Goal: Task Accomplishment & Management: Manage account settings

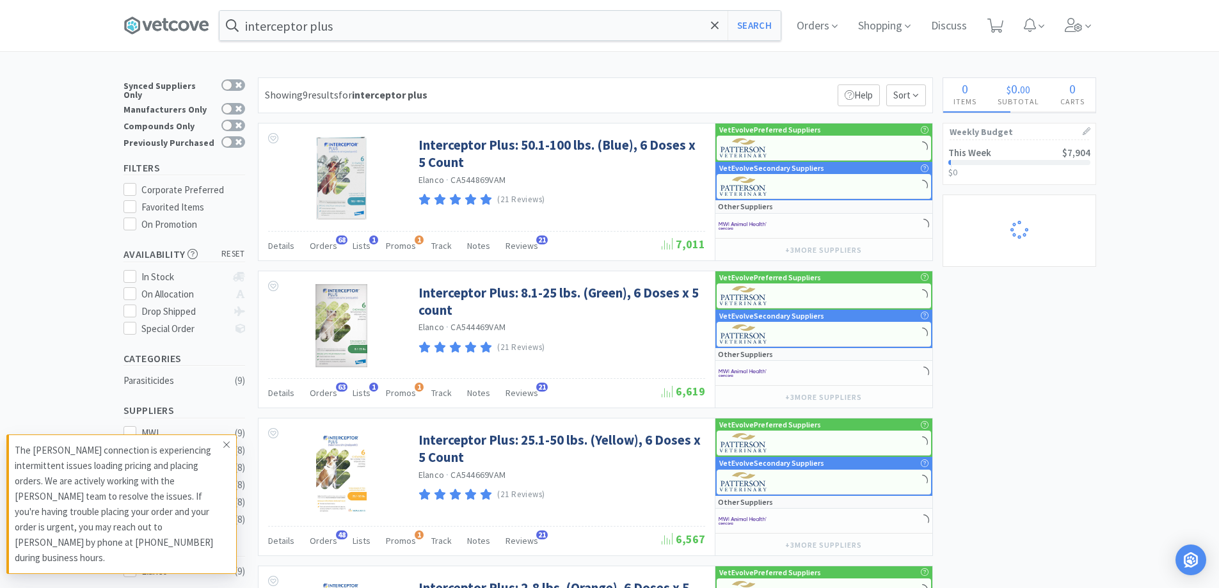
select select "1"
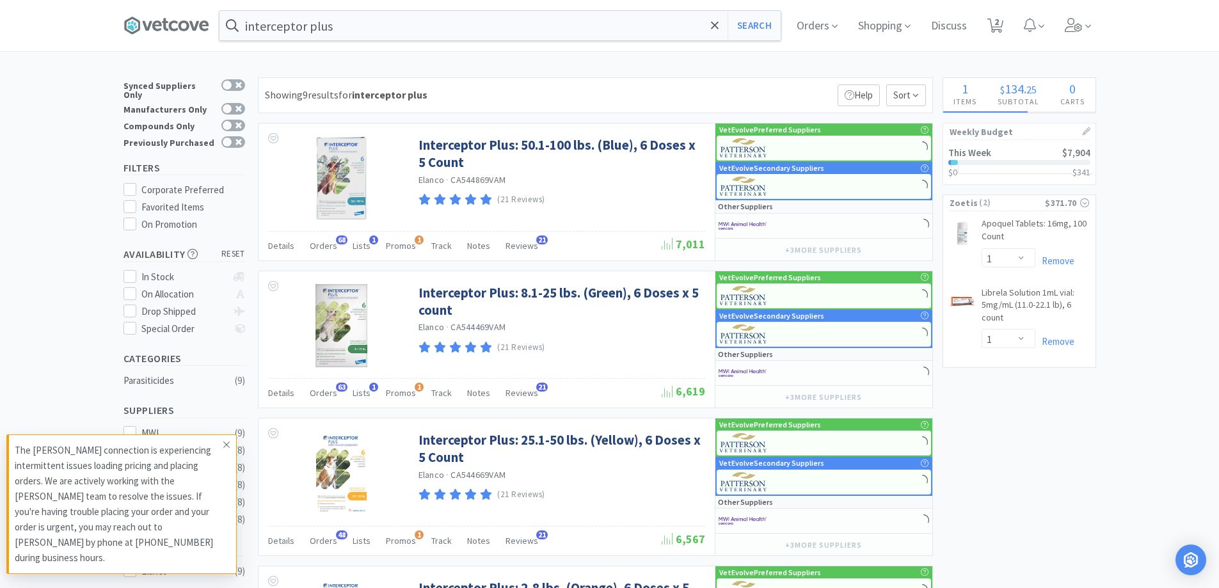
select select "1"
select select "10"
select select "6"
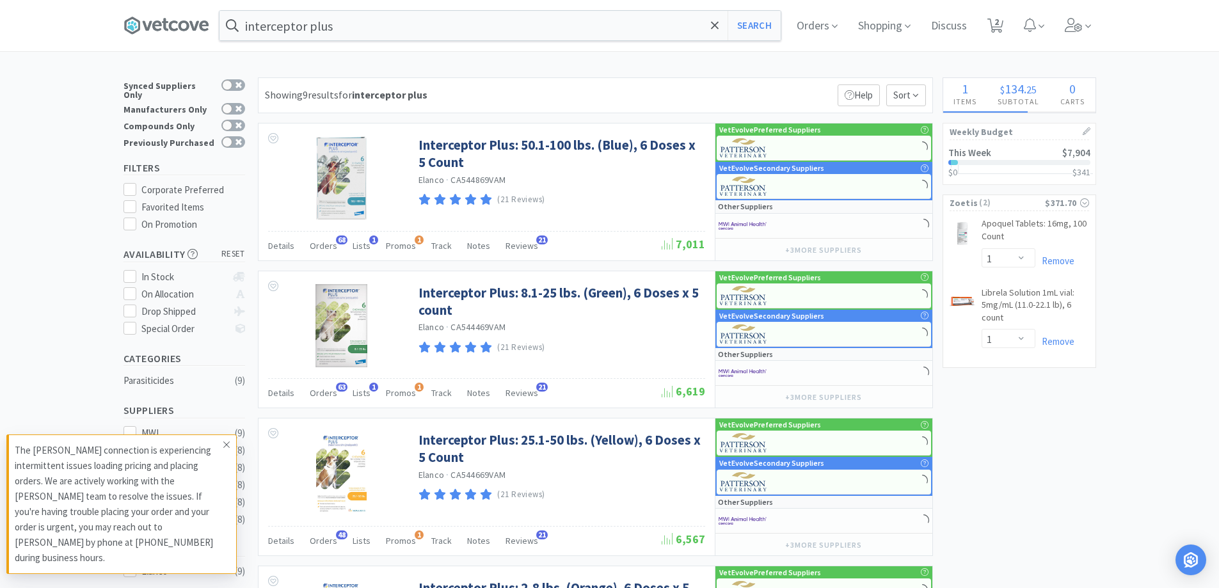
select select "1"
select select "2"
select select "1"
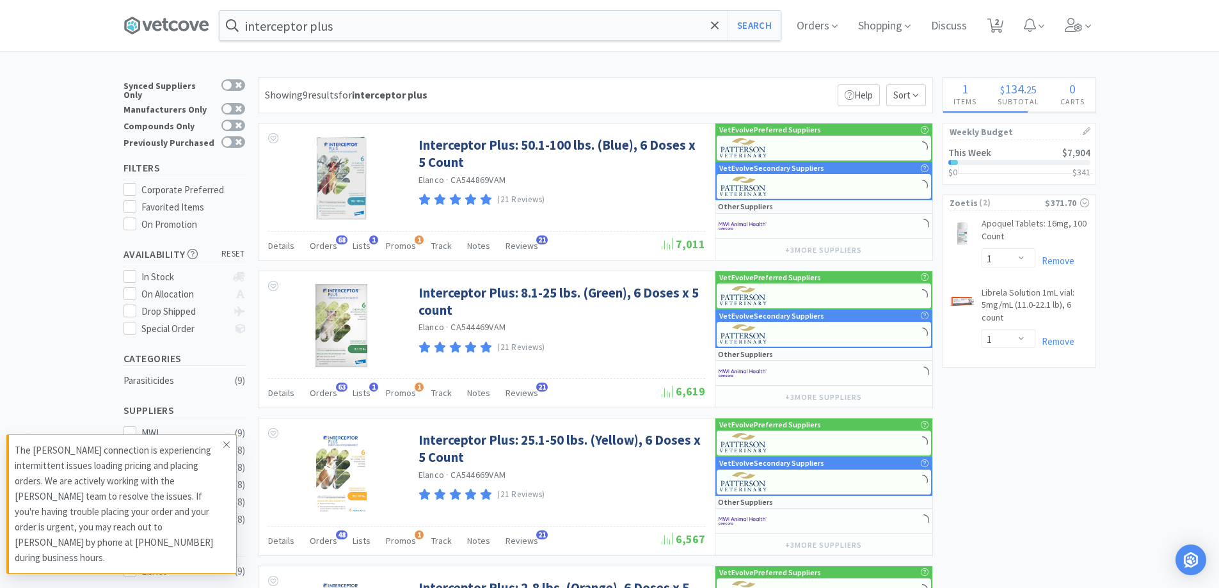
select select "8"
select select "3"
select select "2"
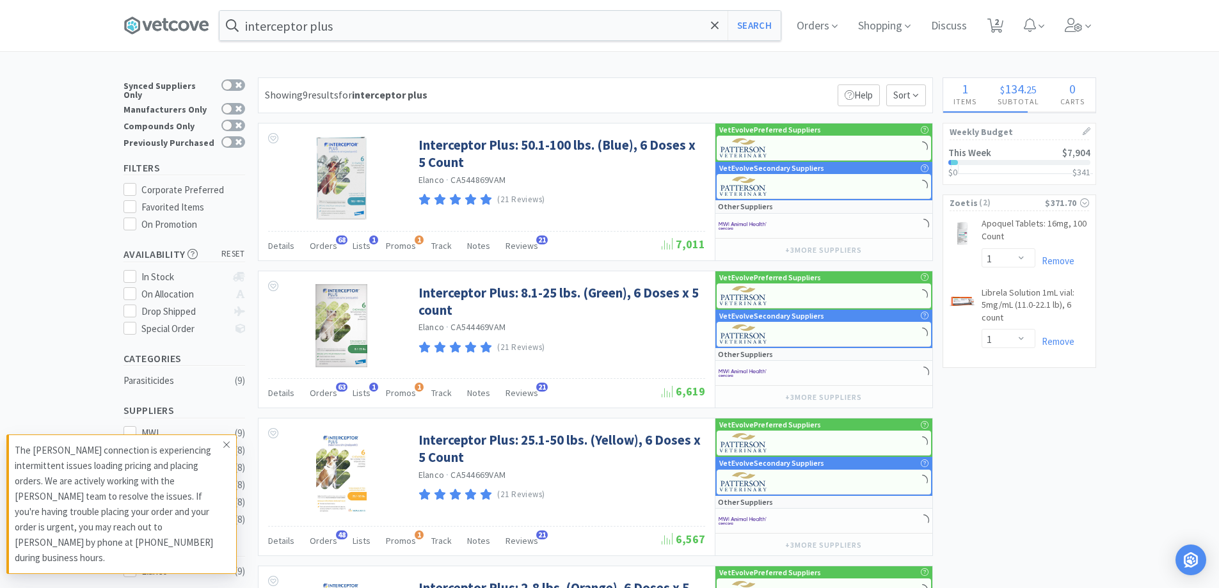
select select "1"
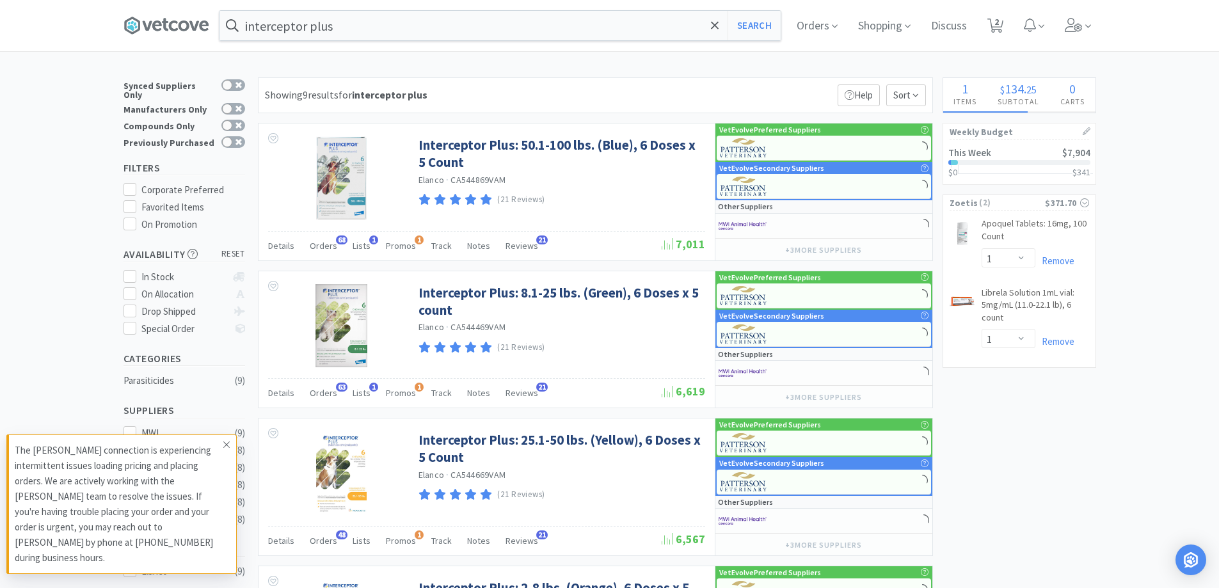
select select "4"
select select "10"
select select "1"
select select "3"
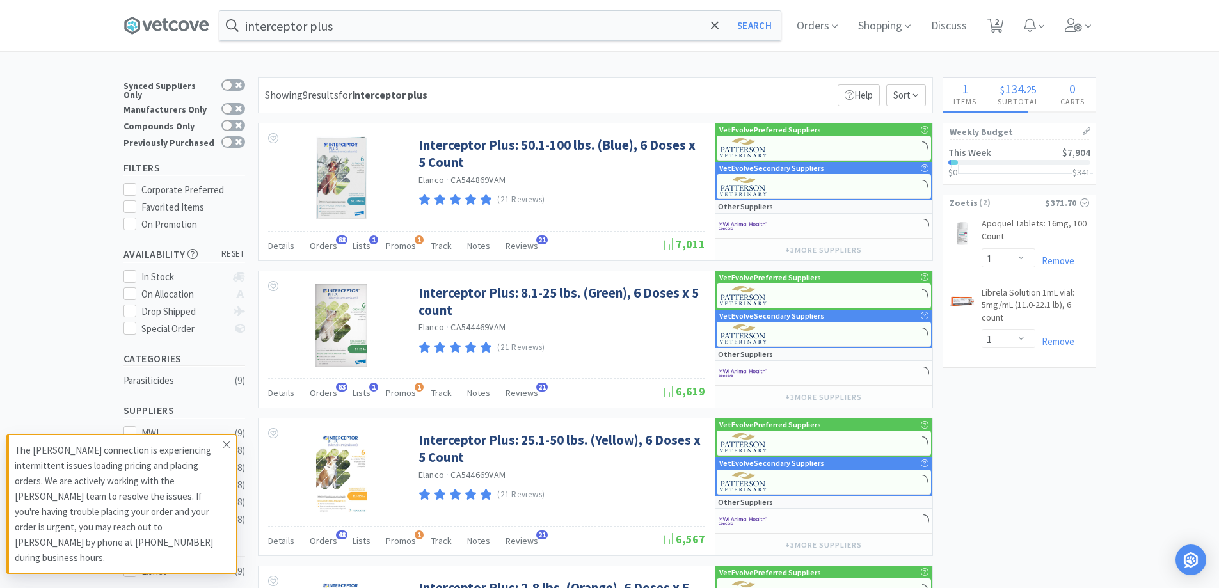
select select "5"
select select "1"
select select "2"
select select "4"
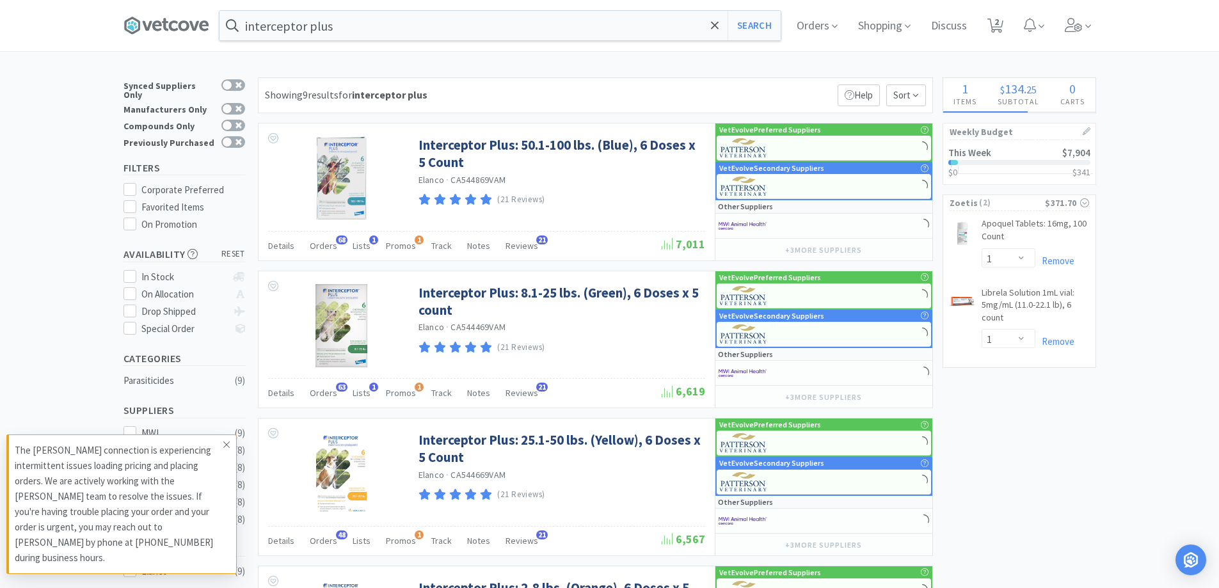
select select "1"
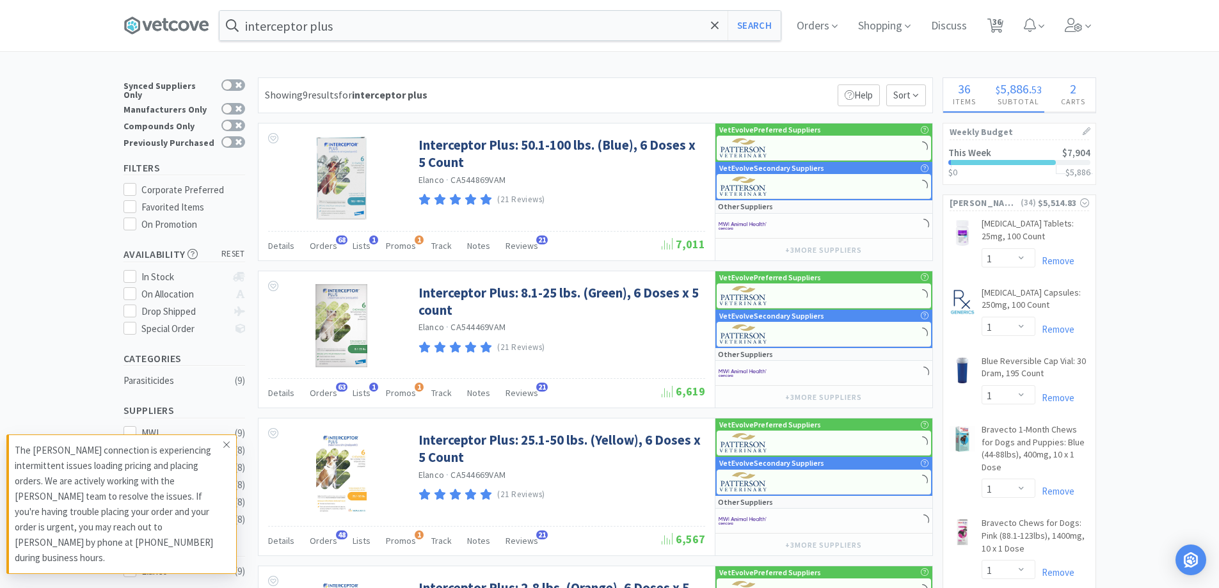
select select "1"
select select "4"
select select "5"
select select "3"
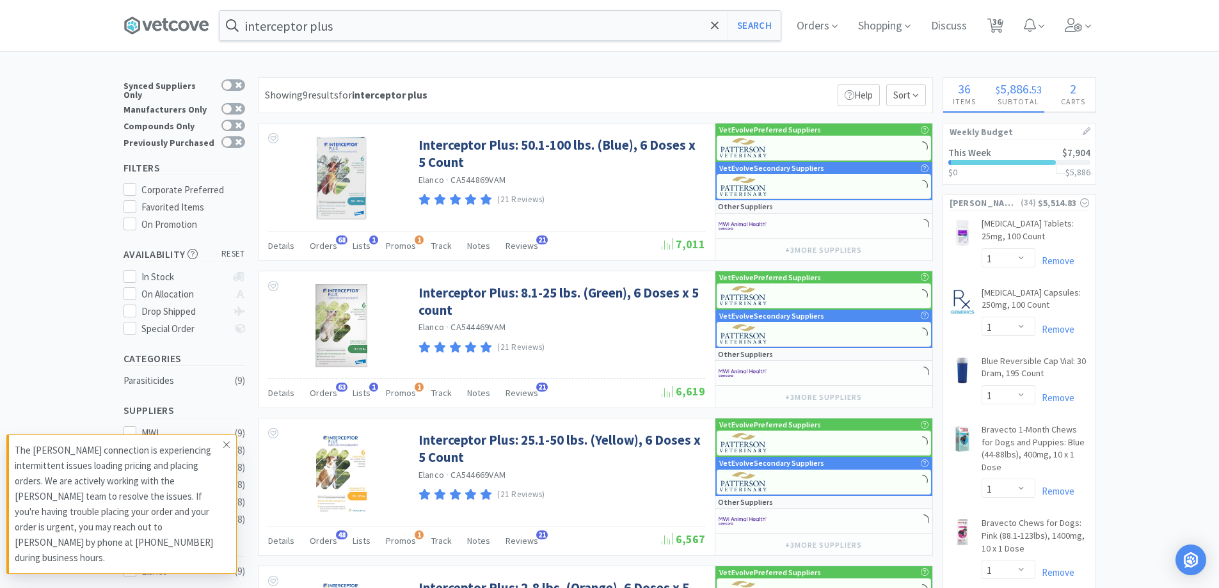
select select "1"
select select "5"
select select "1"
select select "3"
select select "1"
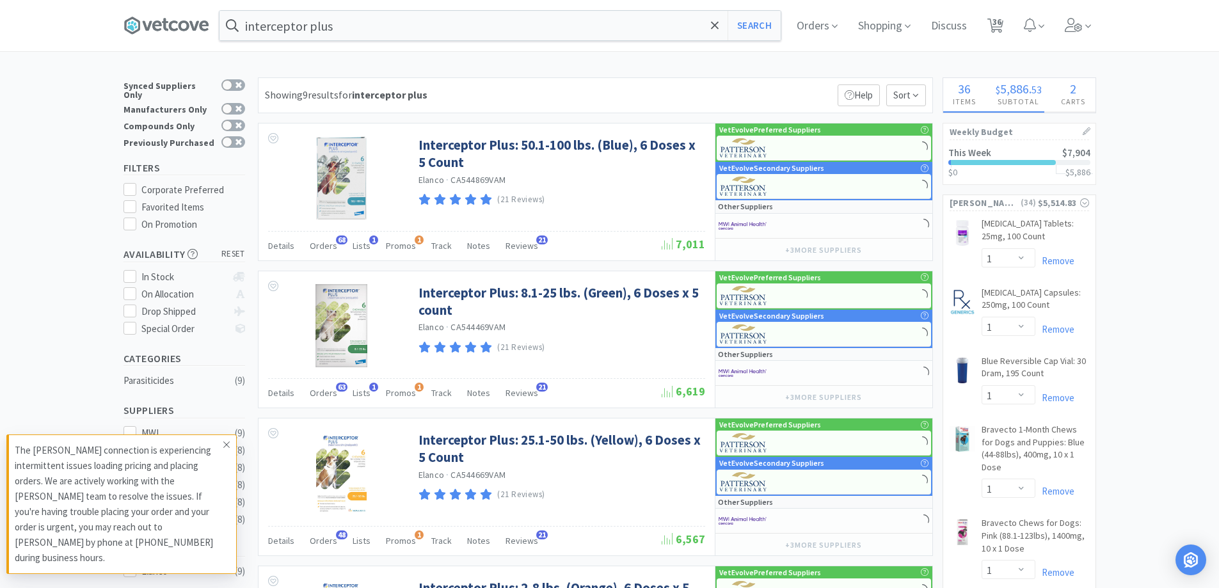
select select "3"
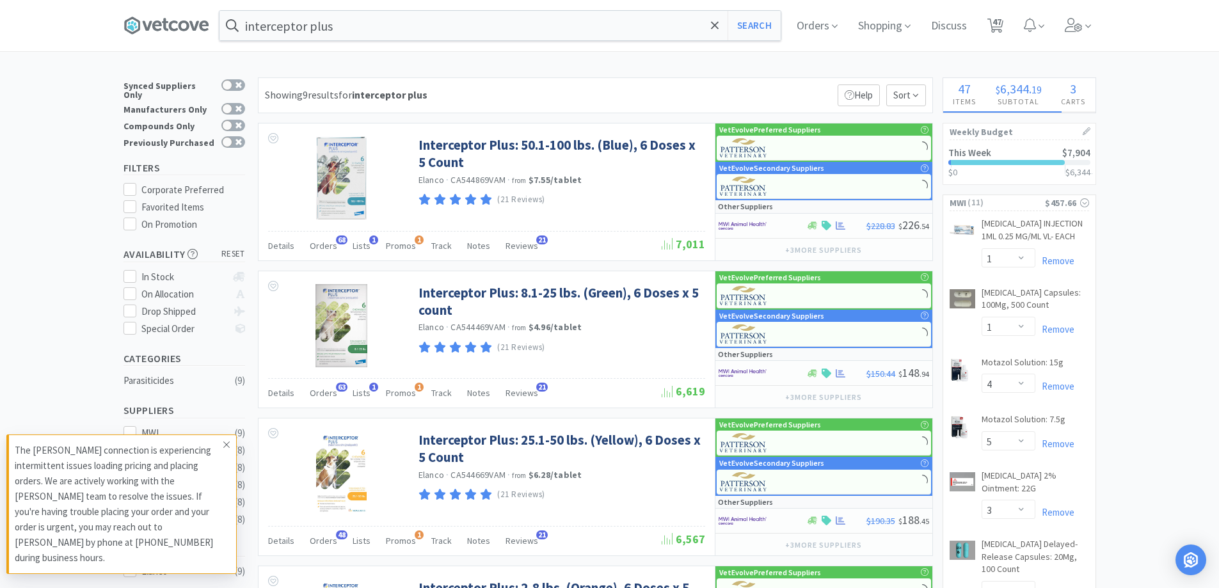
select select "1"
click at [837, 27] on icon at bounding box center [835, 26] width 6 height 12
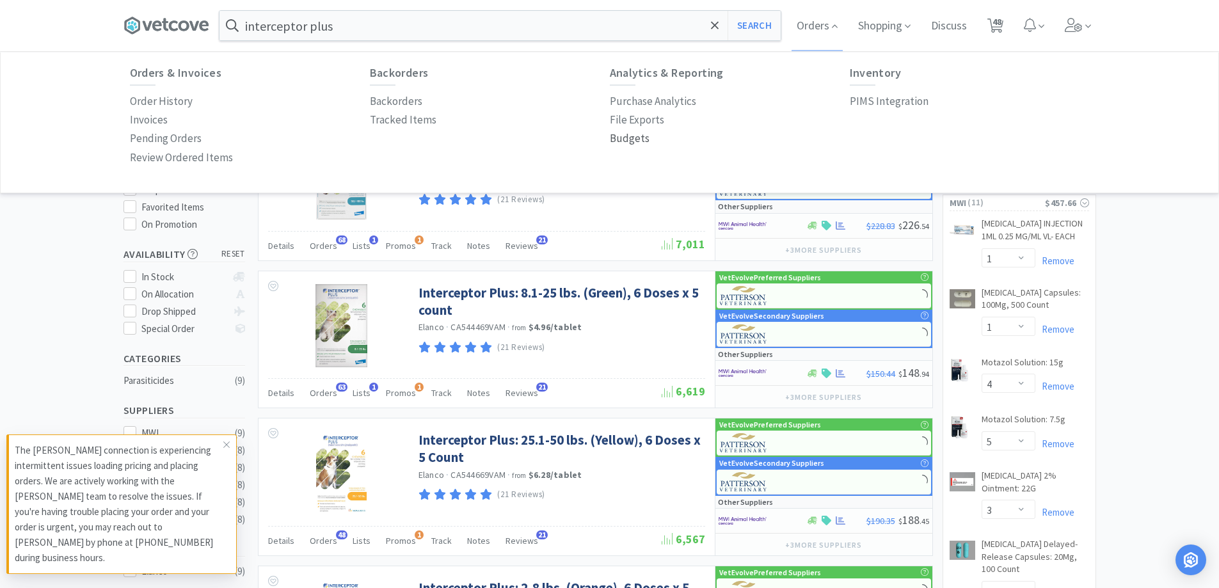
click at [623, 141] on p "Budgets" at bounding box center [630, 138] width 40 height 17
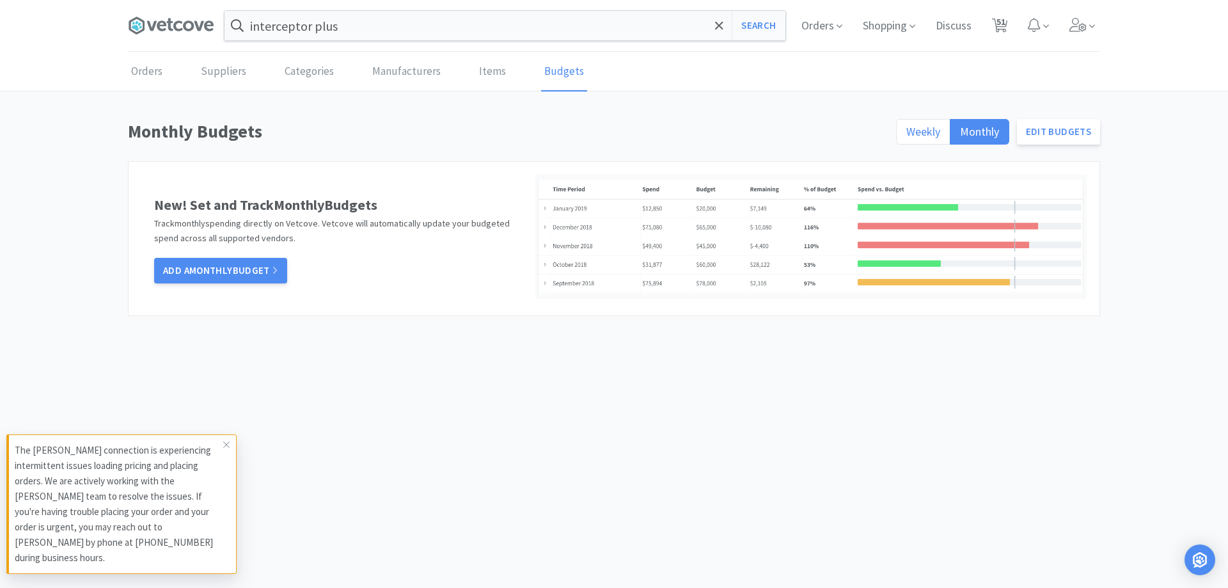
click at [922, 136] on span "Weekly" at bounding box center [923, 131] width 34 height 15
click at [906, 136] on input "Weekly" at bounding box center [906, 136] width 0 height 0
